Goal: Find specific page/section: Find specific page/section

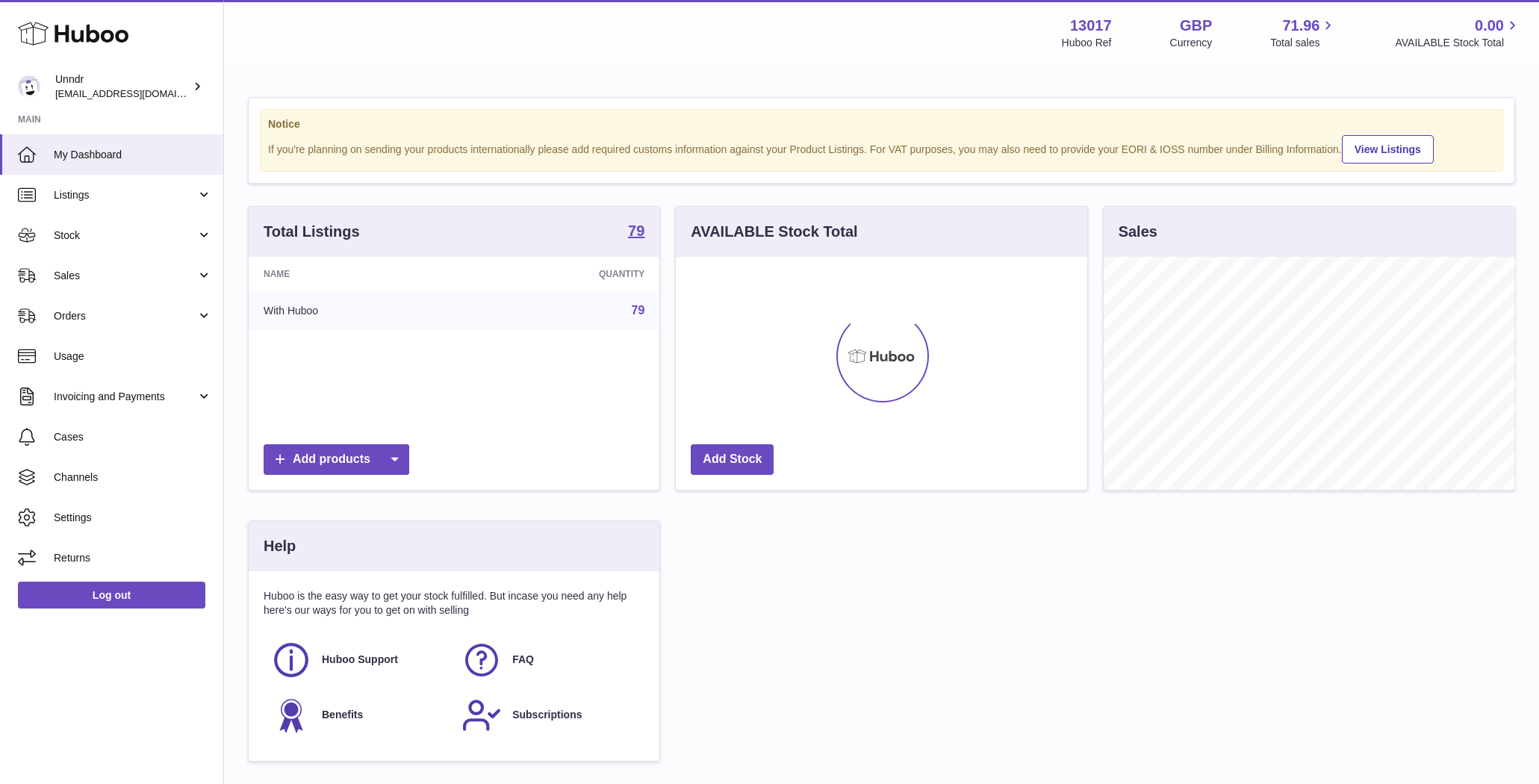
scroll to position [233, 411]
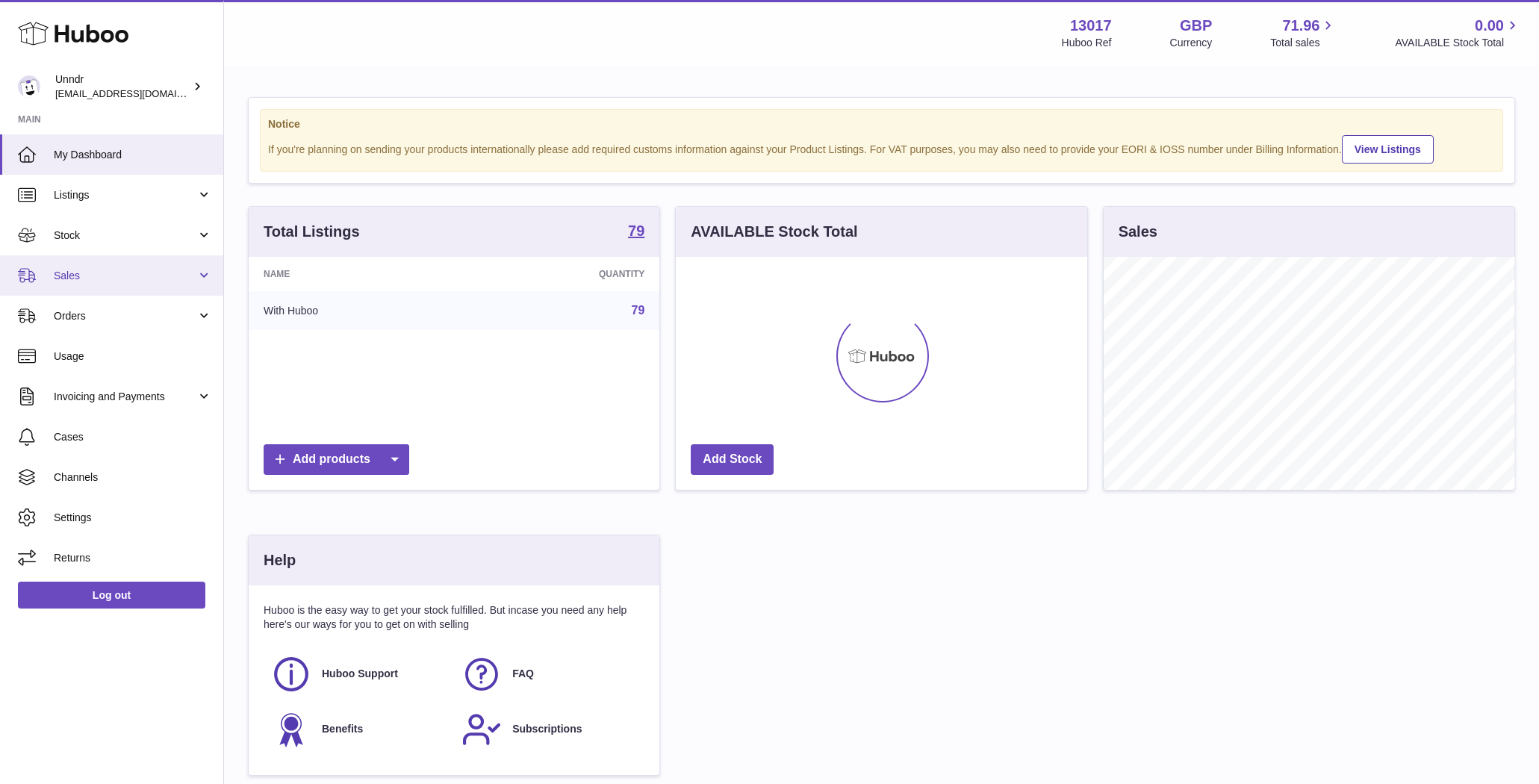
click at [97, 273] on span "Sales" at bounding box center [125, 276] width 143 height 14
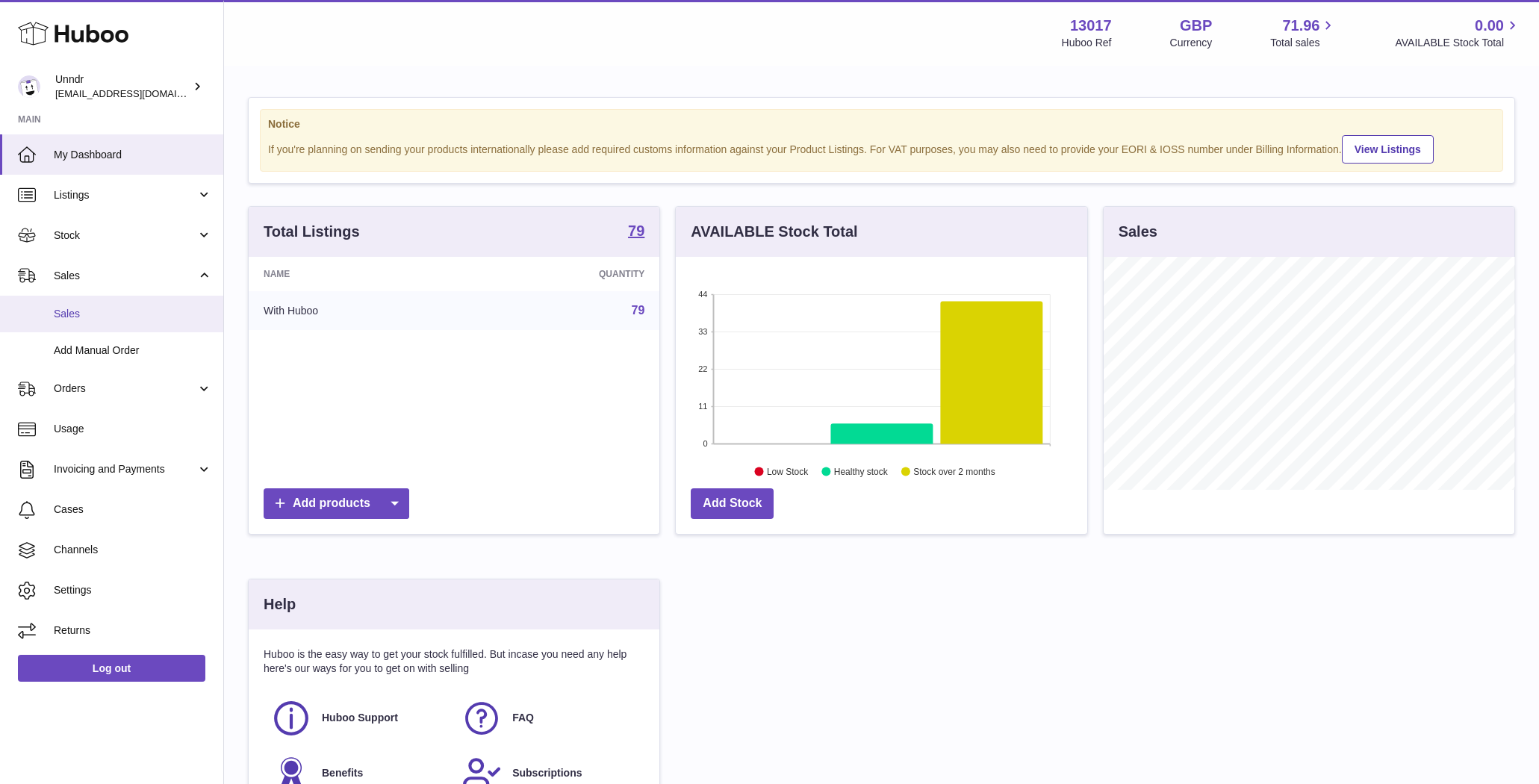
click at [90, 327] on link "Sales" at bounding box center [111, 313] width 223 height 37
